Goal: Task Accomplishment & Management: Manage account settings

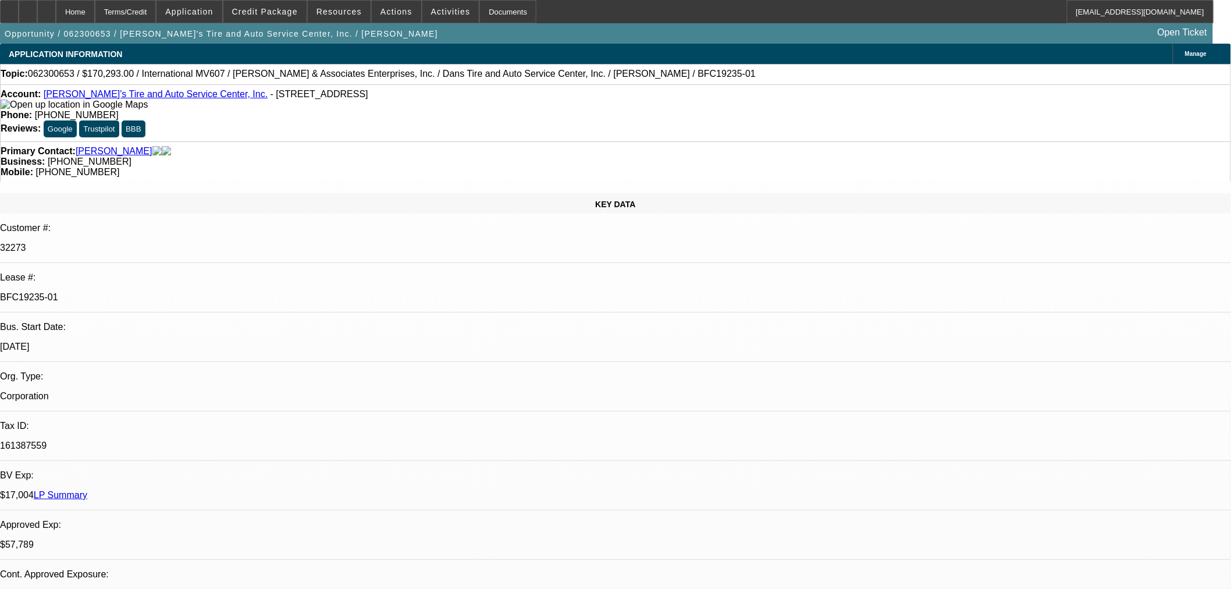
select select "0"
select select "2"
select select "0.1"
select select "4"
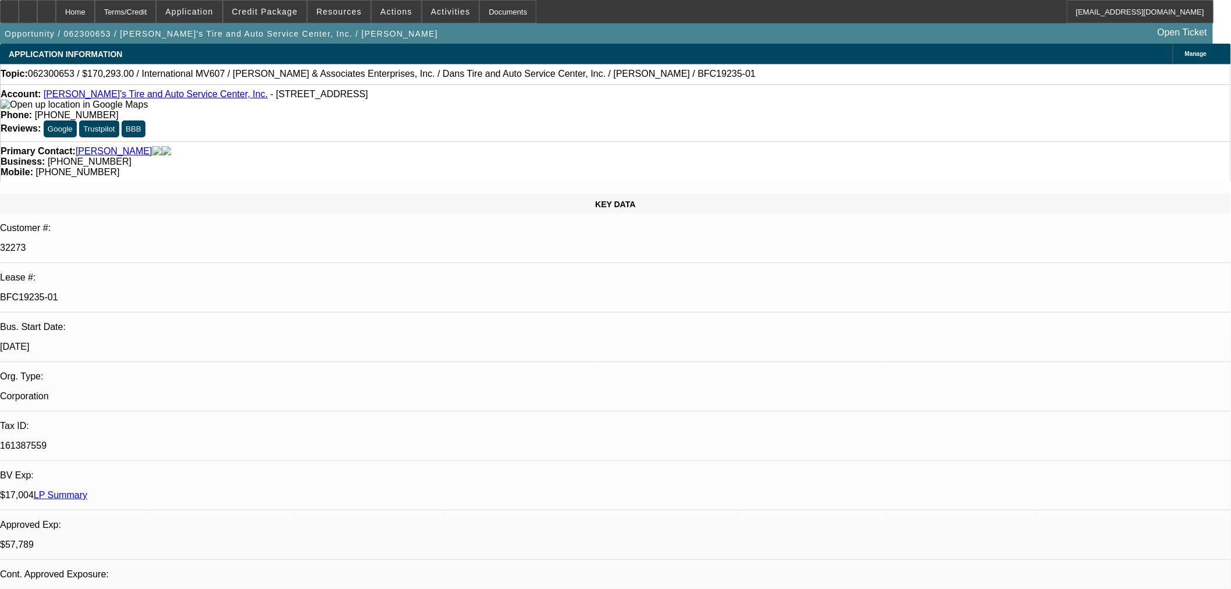
select select "0"
select select "2"
select select "0.1"
select select "4"
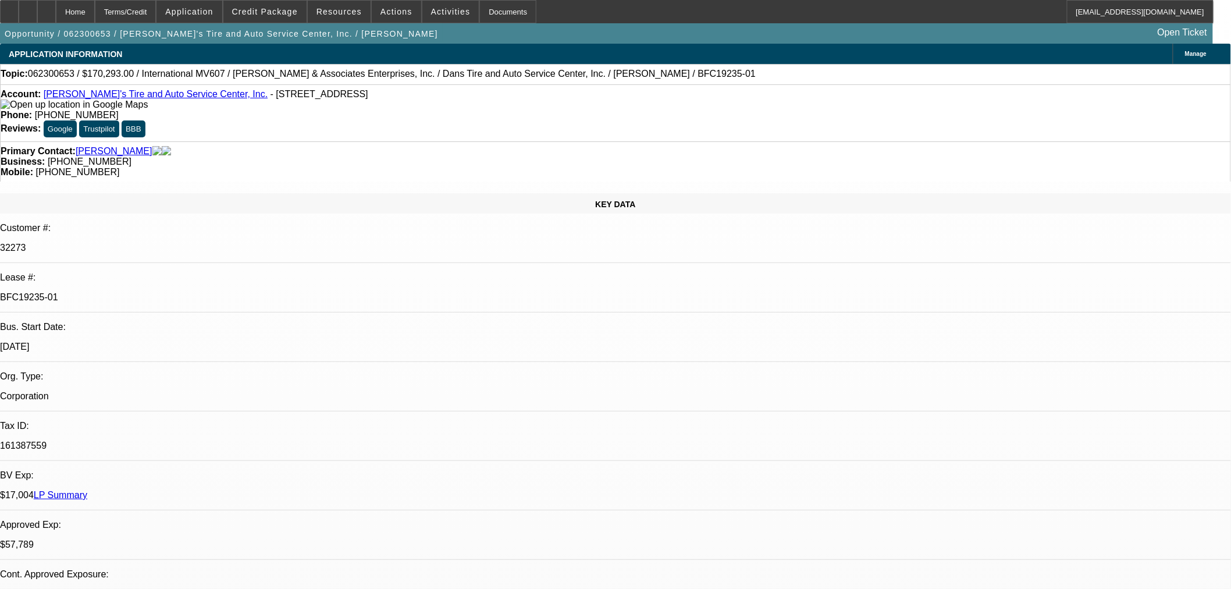
select select "0"
select select "2"
select select "0.1"
select select "4"
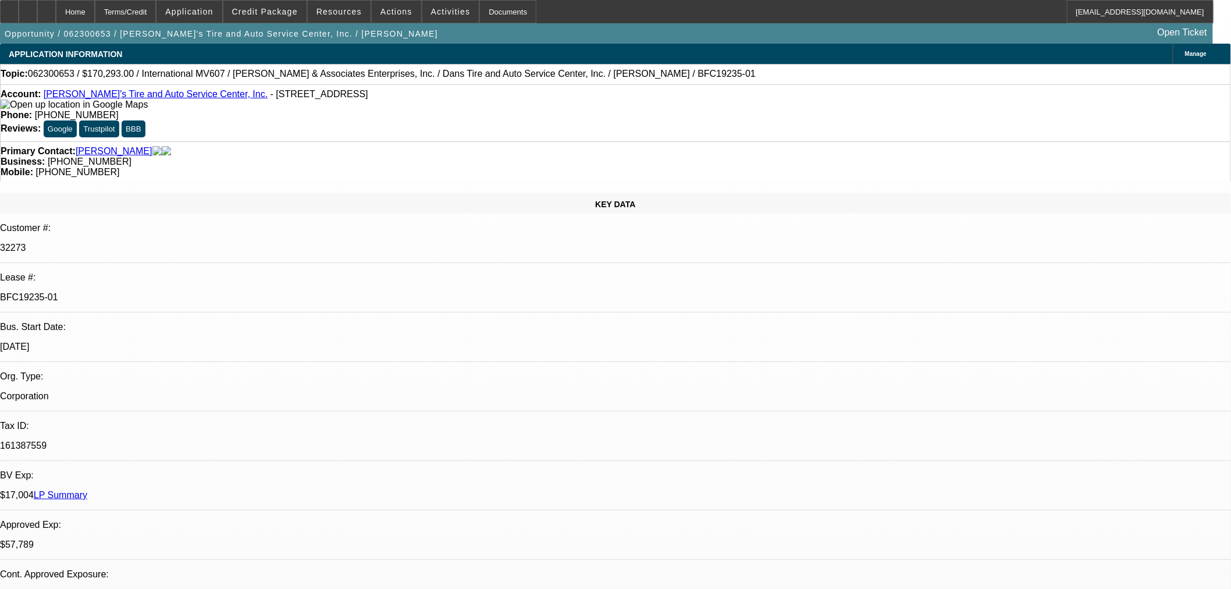
select select "0"
select select "2"
select select "0.1"
select select "4"
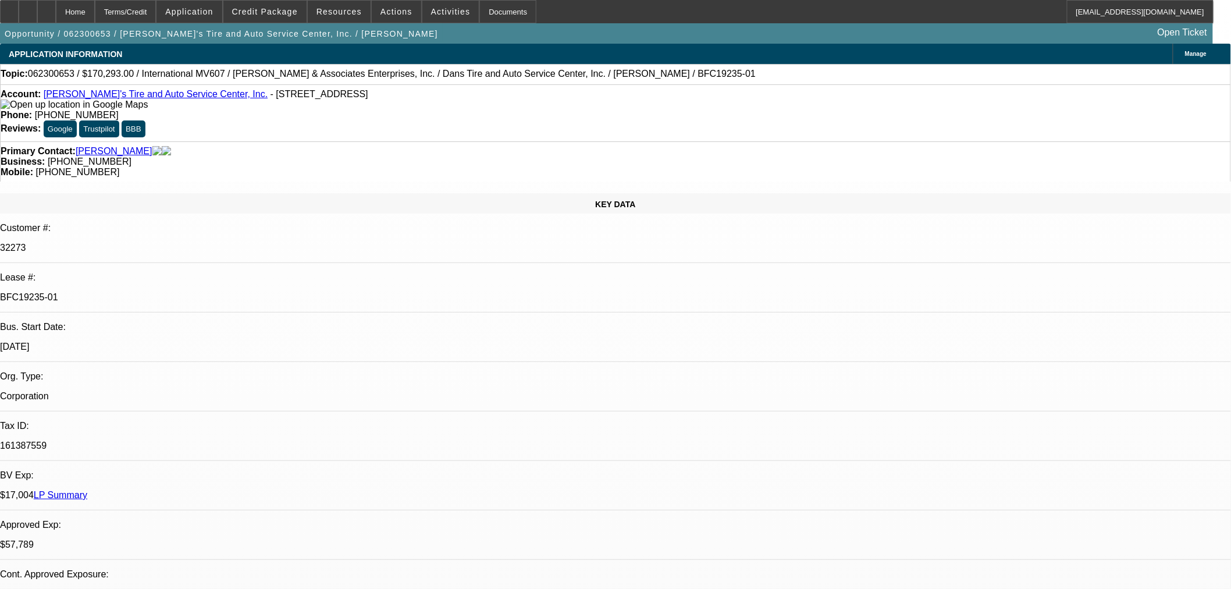
click at [148, 94] on link "[PERSON_NAME]'s Tire and Auto Service Center, Inc." at bounding box center [156, 94] width 224 height 10
